Goal: Information Seeking & Learning: Learn about a topic

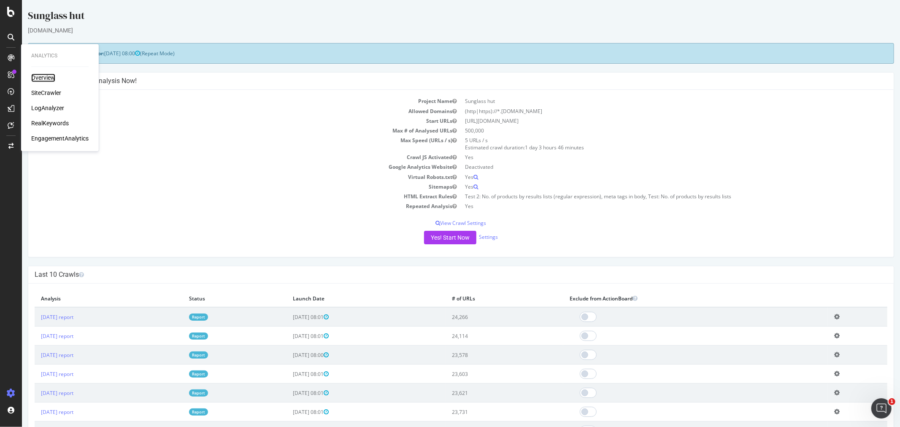
click at [48, 76] on div "Overview" at bounding box center [43, 78] width 24 height 8
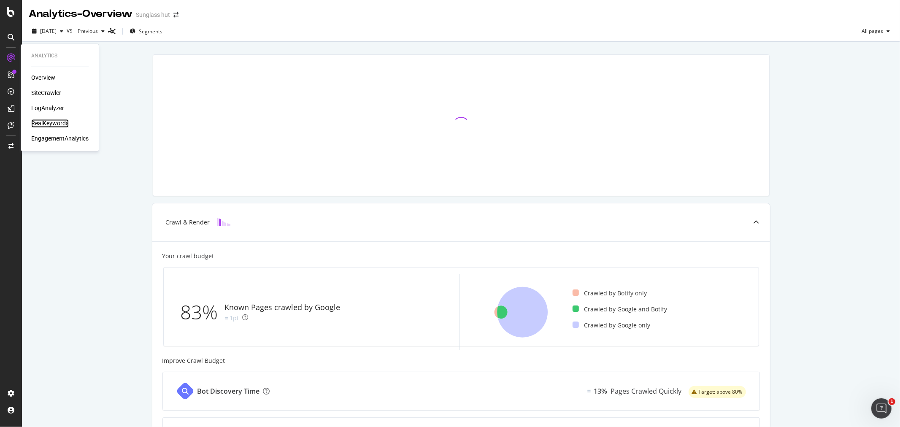
click at [54, 123] on div "RealKeywords" at bounding box center [50, 123] width 38 height 8
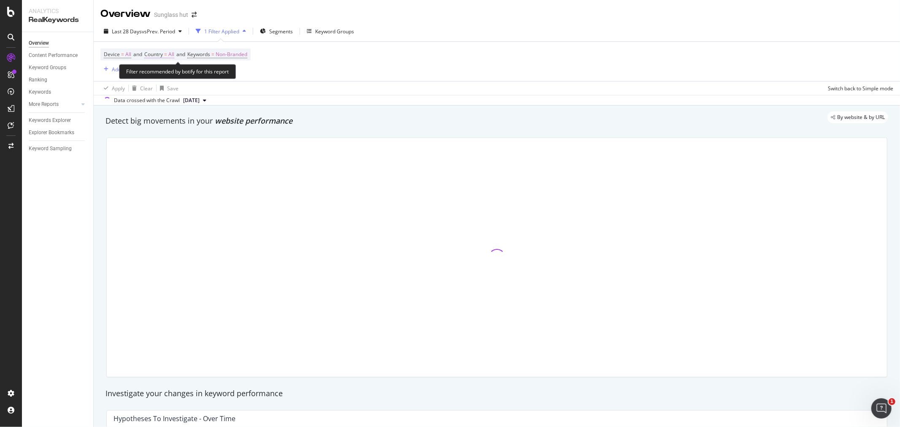
click at [172, 54] on span "All" at bounding box center [171, 54] width 6 height 12
click at [163, 74] on icon at bounding box center [163, 74] width 6 height 5
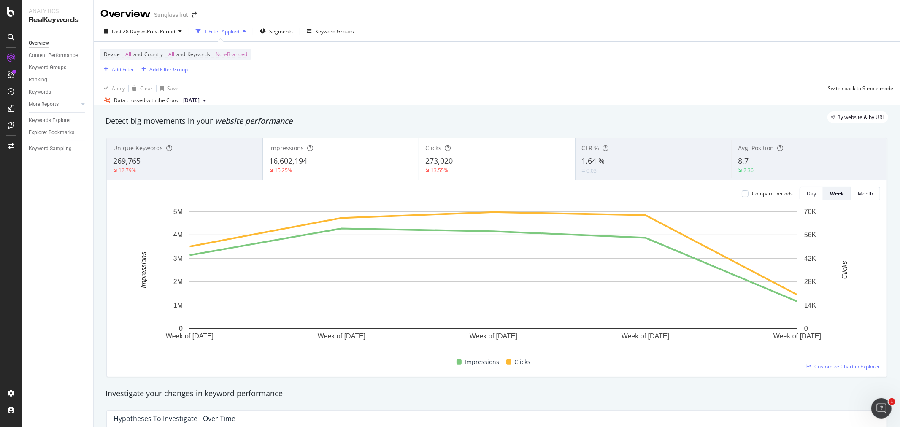
click at [501, 43] on div "Device = All and Country = All and Keywords = Non-Branded Add Filter Add Filter…" at bounding box center [496, 61] width 792 height 39
click at [152, 29] on span "vs Prev. Period" at bounding box center [158, 31] width 33 height 7
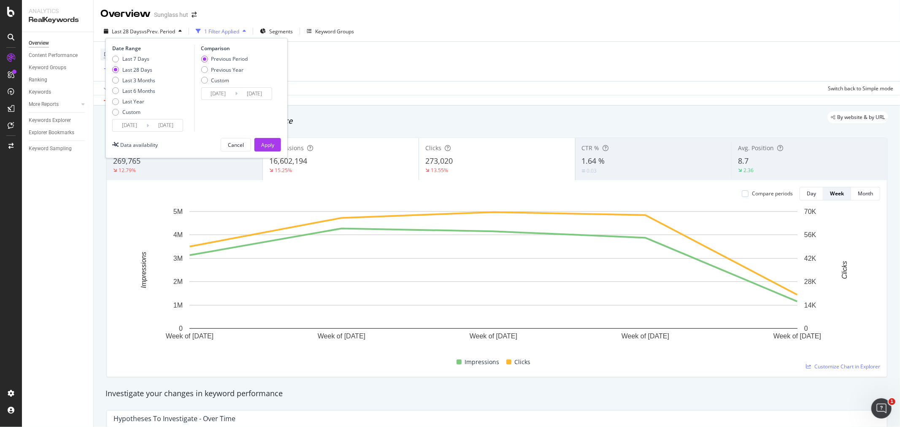
click at [167, 127] on input "[DATE]" at bounding box center [166, 125] width 34 height 12
